Goal: Browse casually

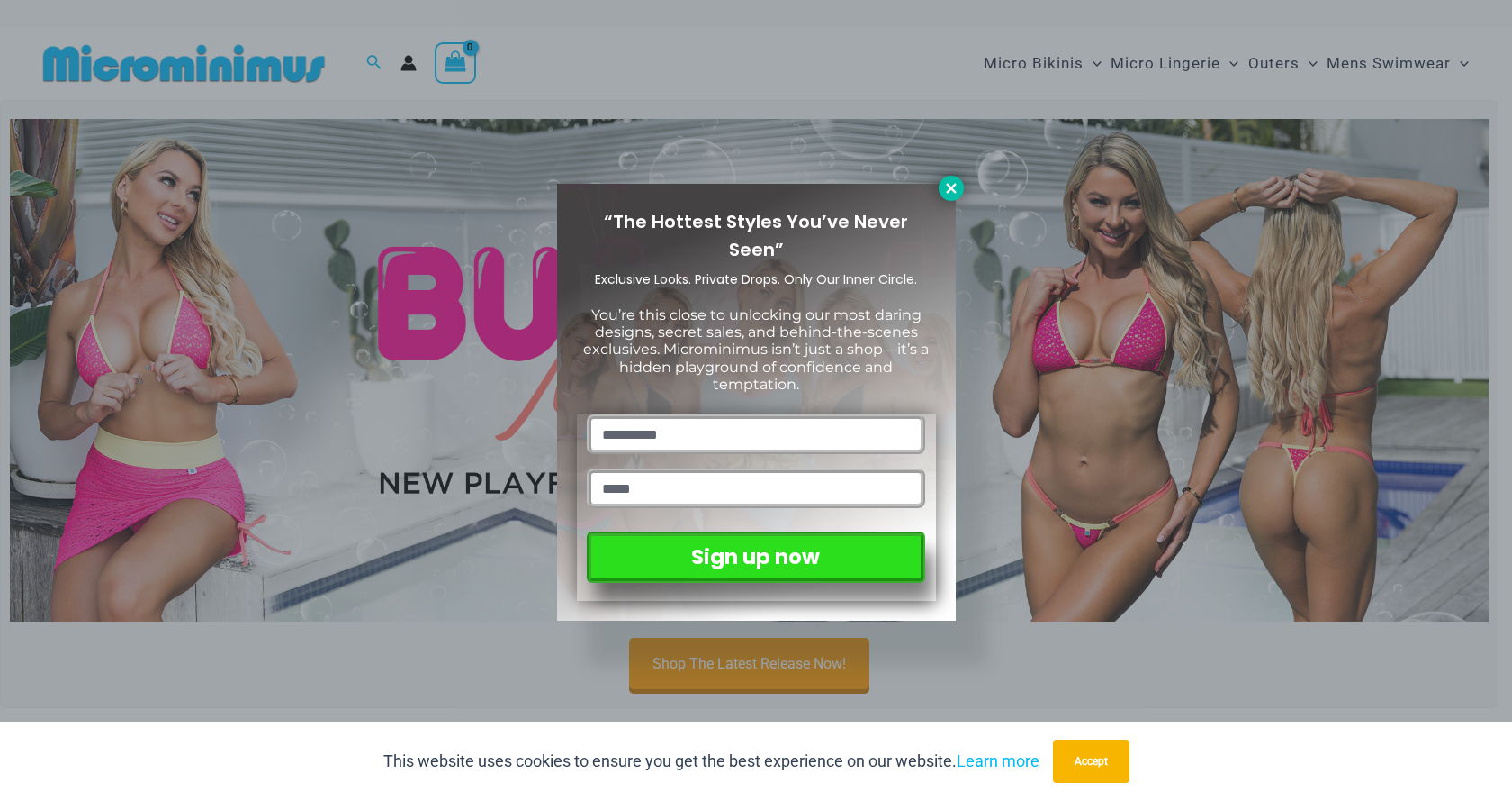
click at [948, 191] on icon at bounding box center [951, 188] width 10 height 10
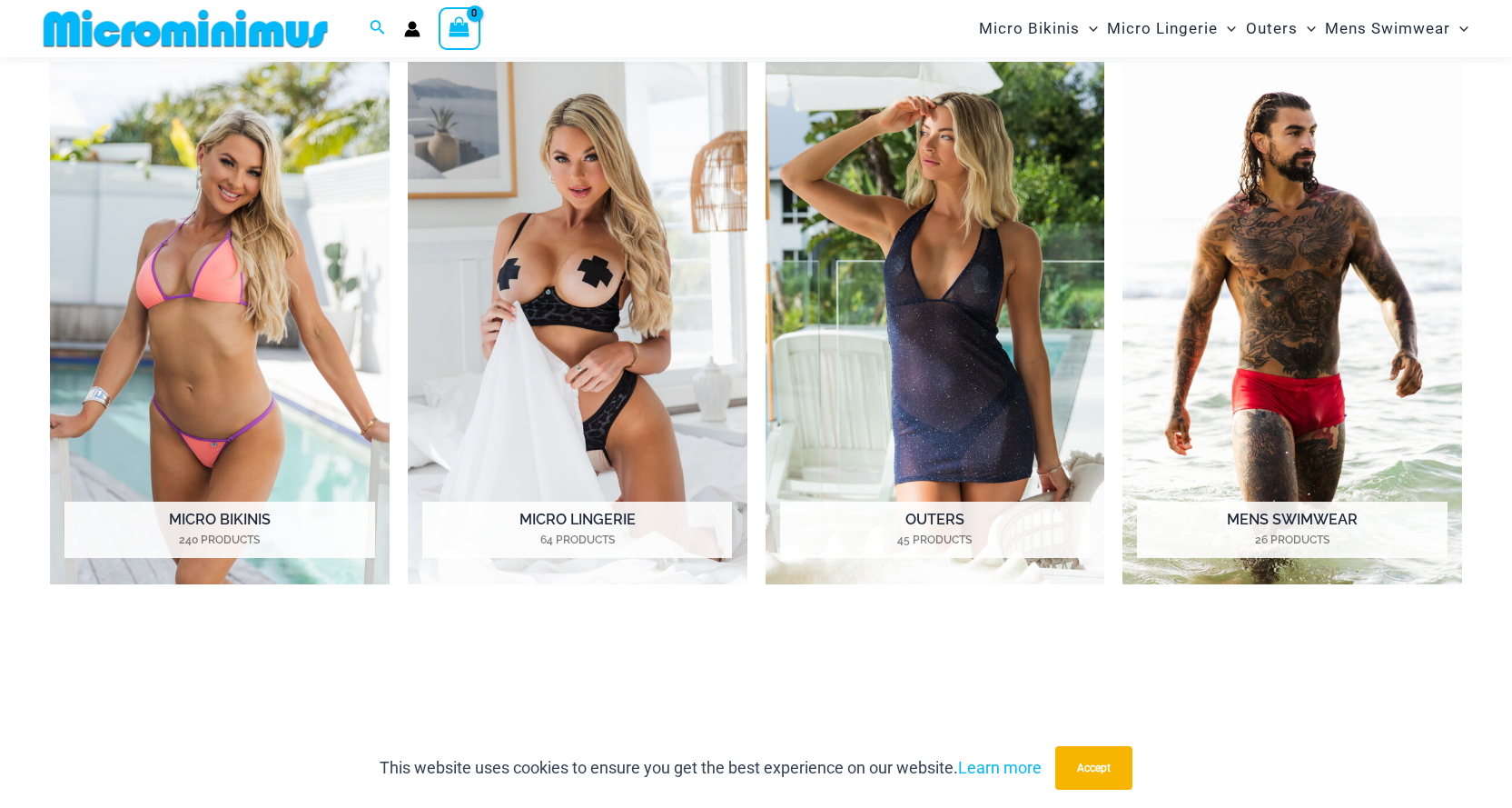
scroll to position [892, 0]
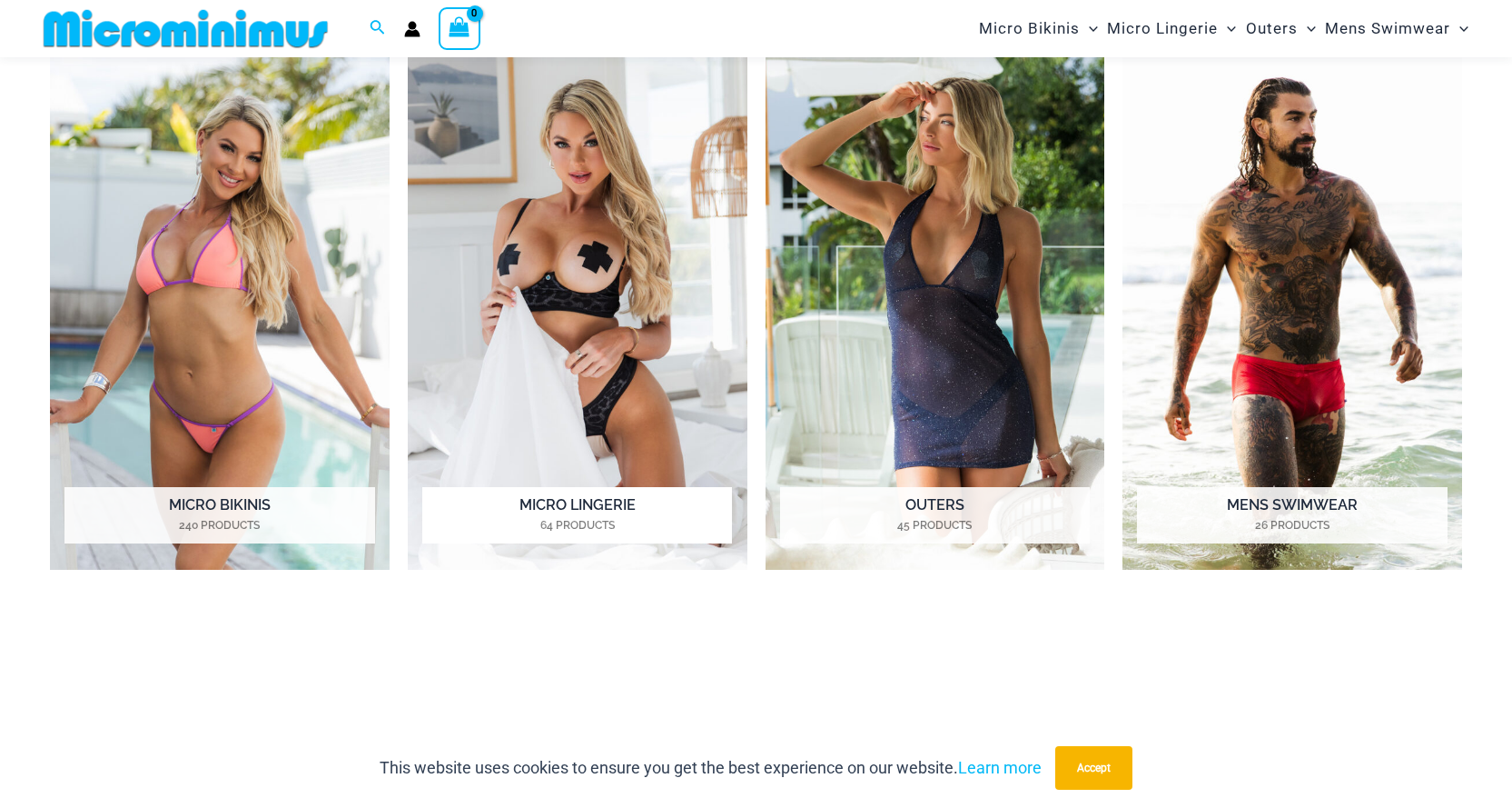
click at [562, 507] on h2 "Micro Lingerie 64 Products" at bounding box center [577, 515] width 310 height 57
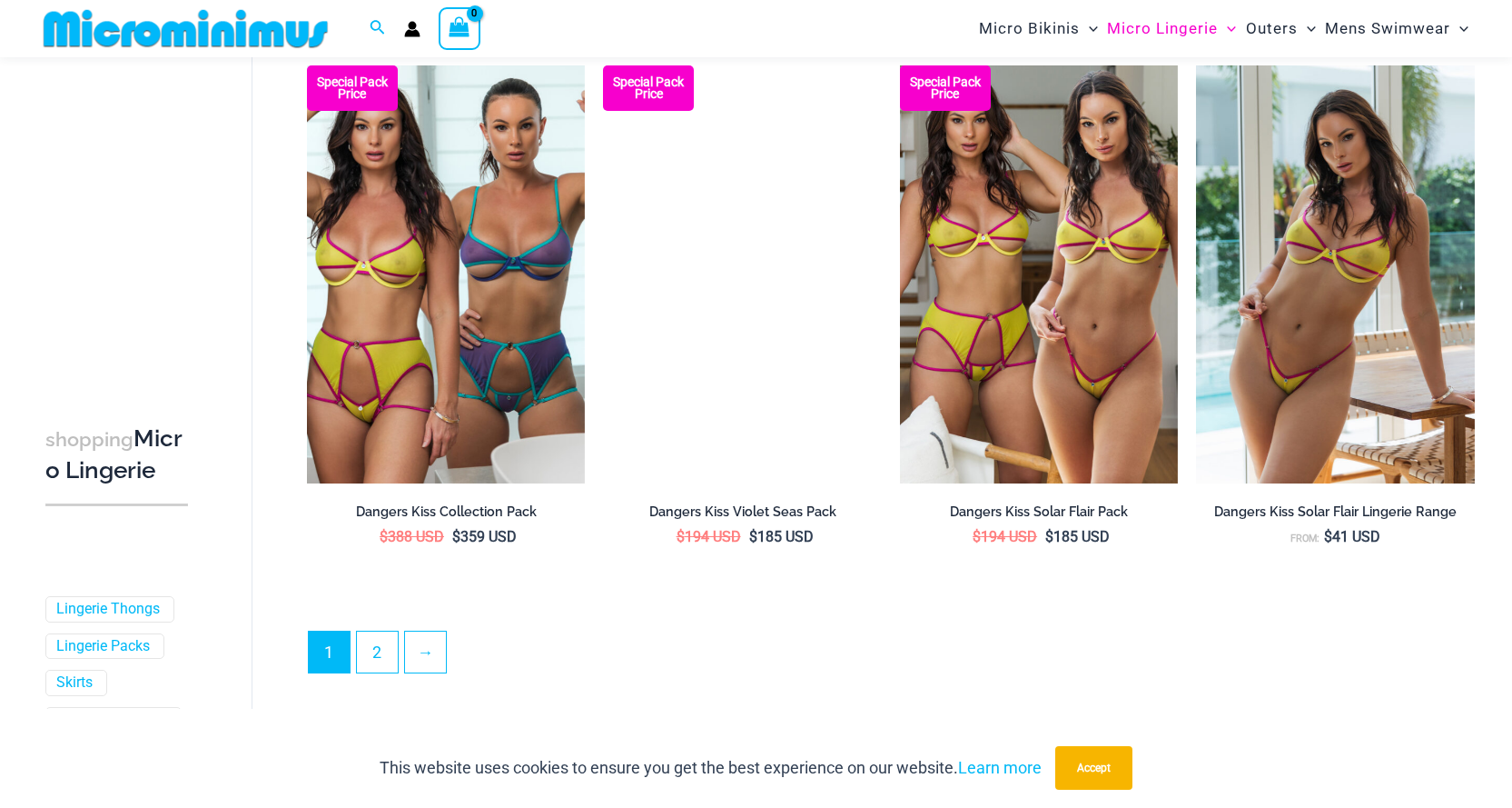
scroll to position [4386, 0]
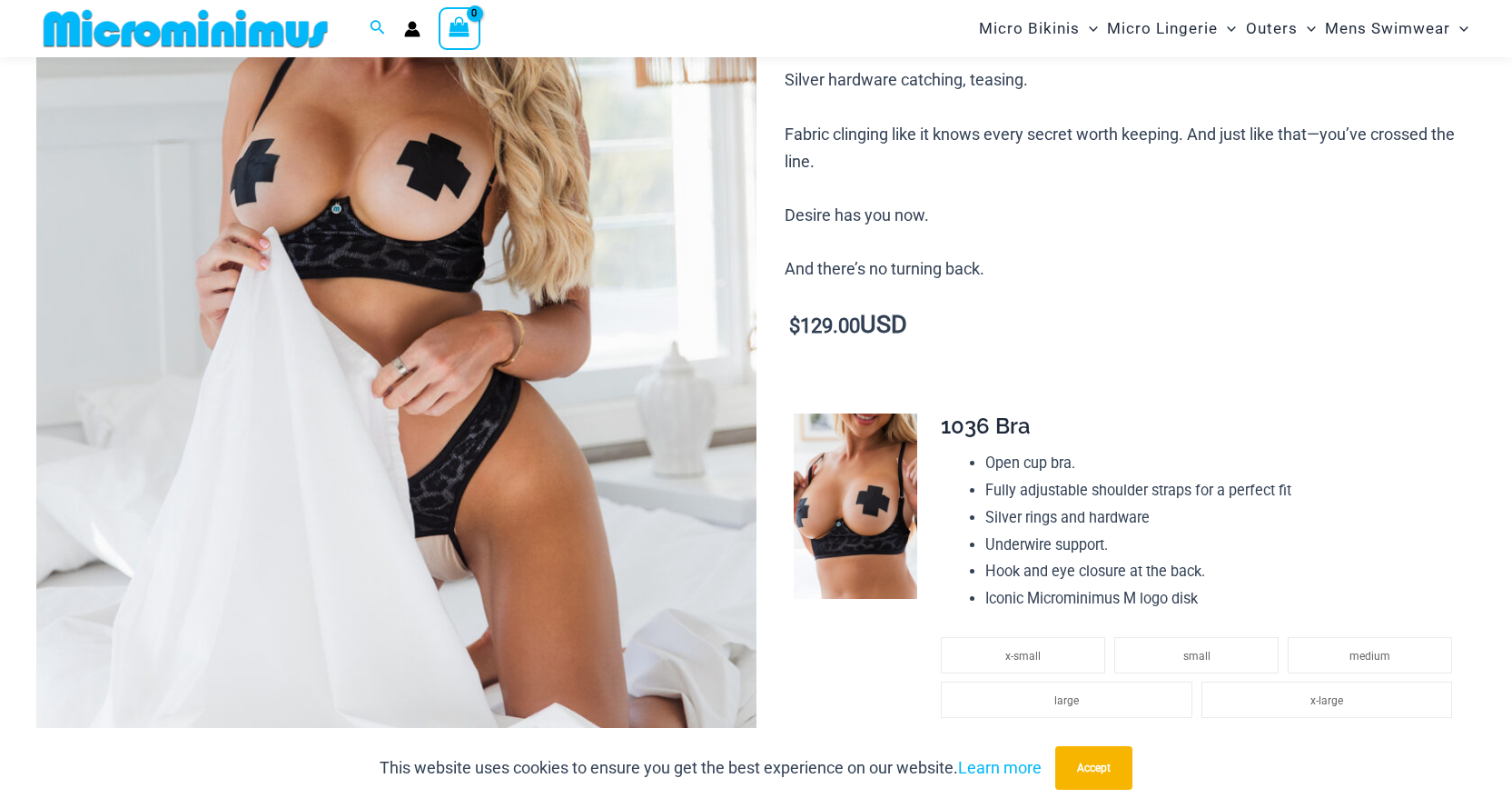
scroll to position [437, 0]
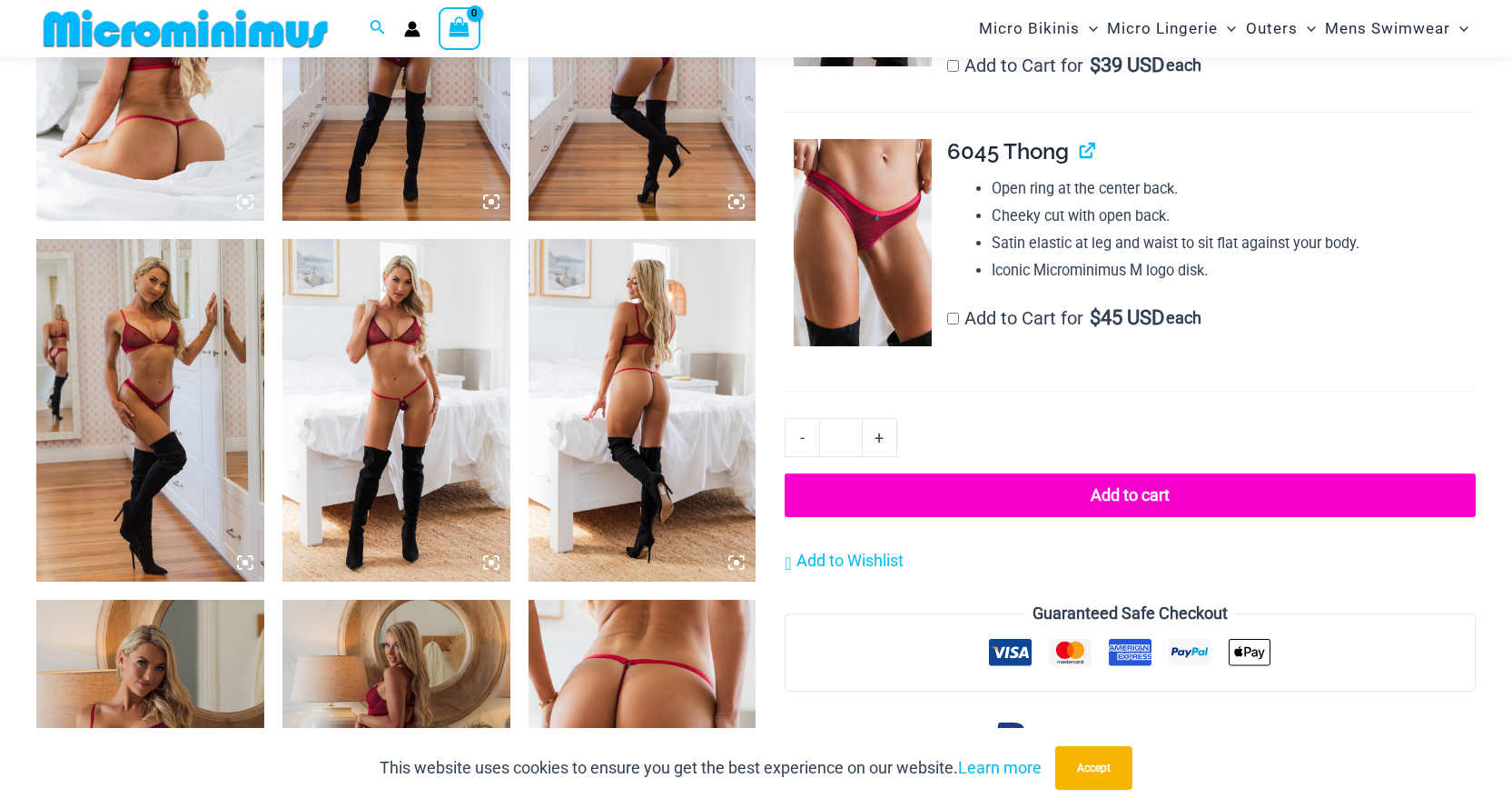
scroll to position [1434, 0]
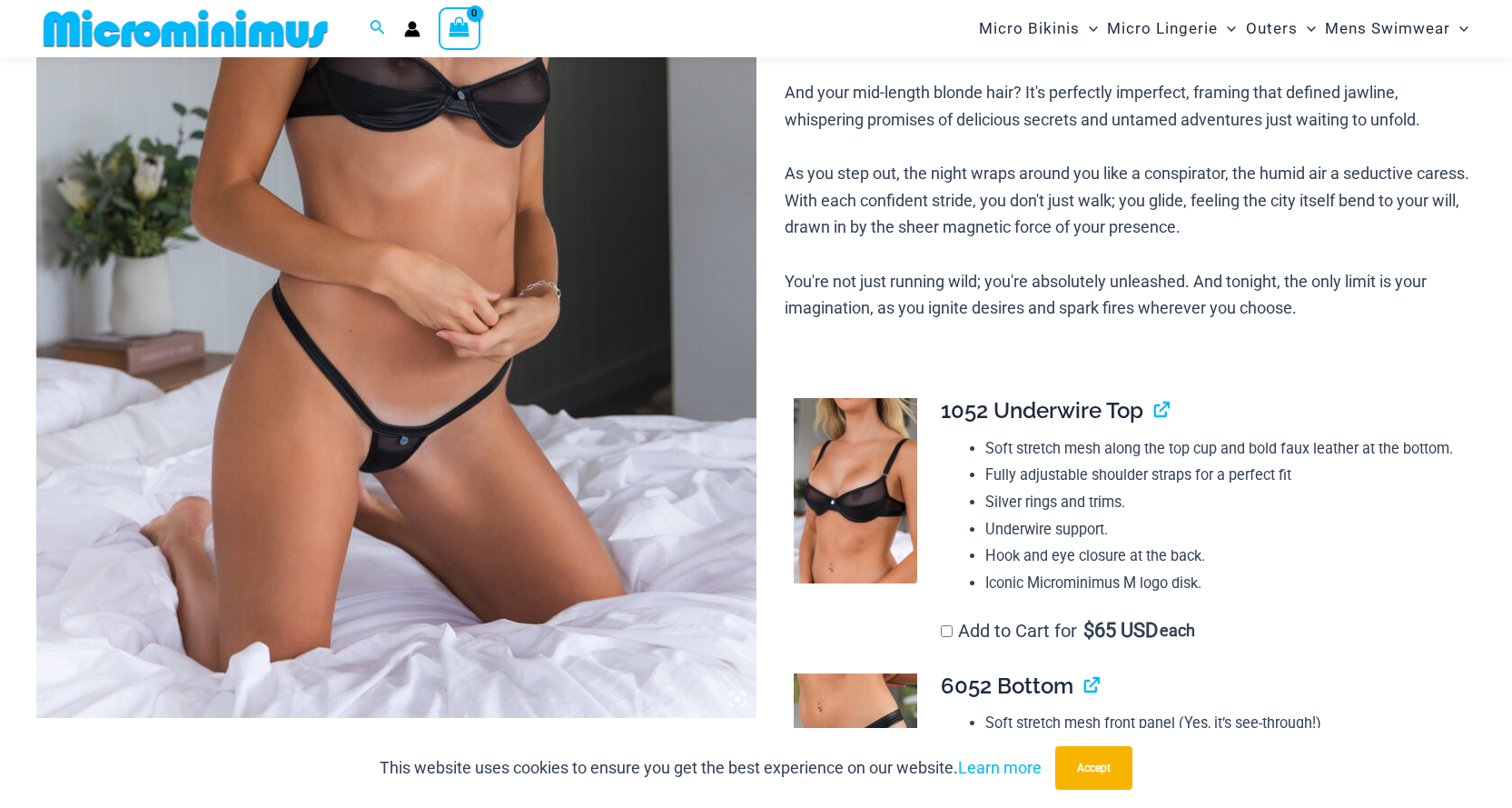
scroll to position [528, 0]
